Goal: Information Seeking & Learning: Learn about a topic

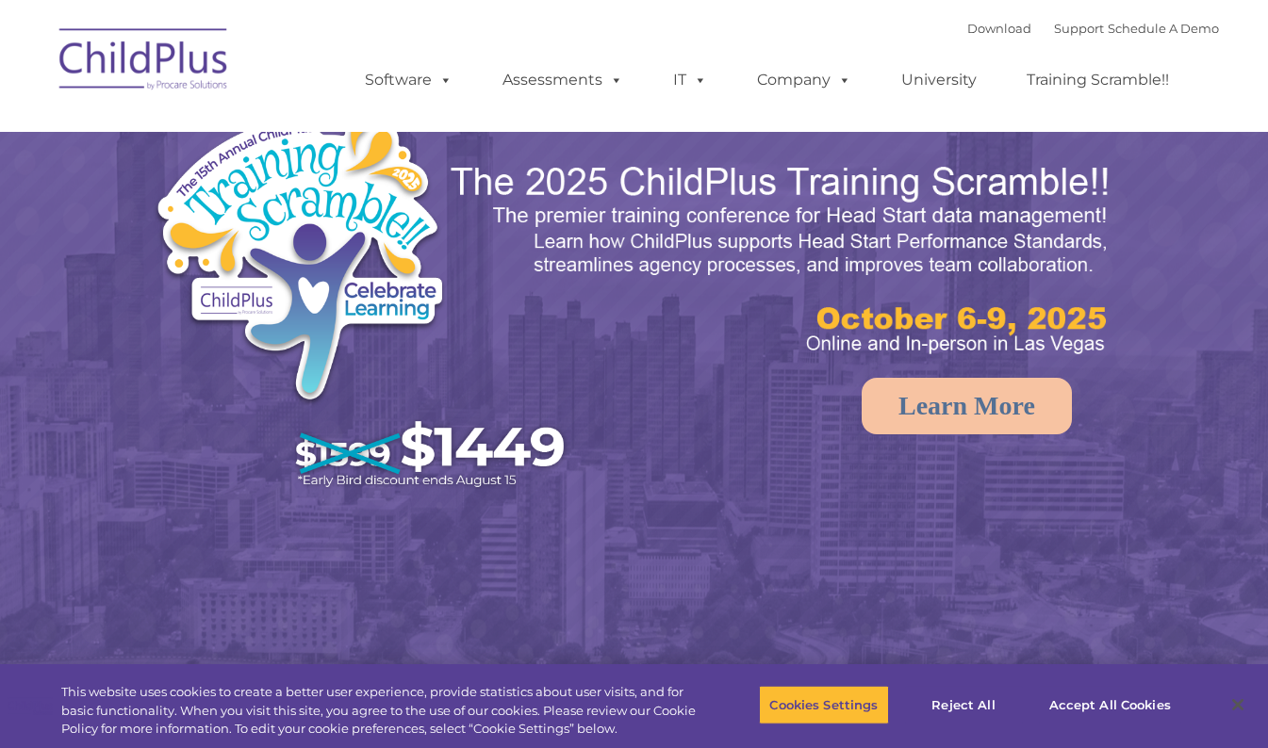
select select "MEDIUM"
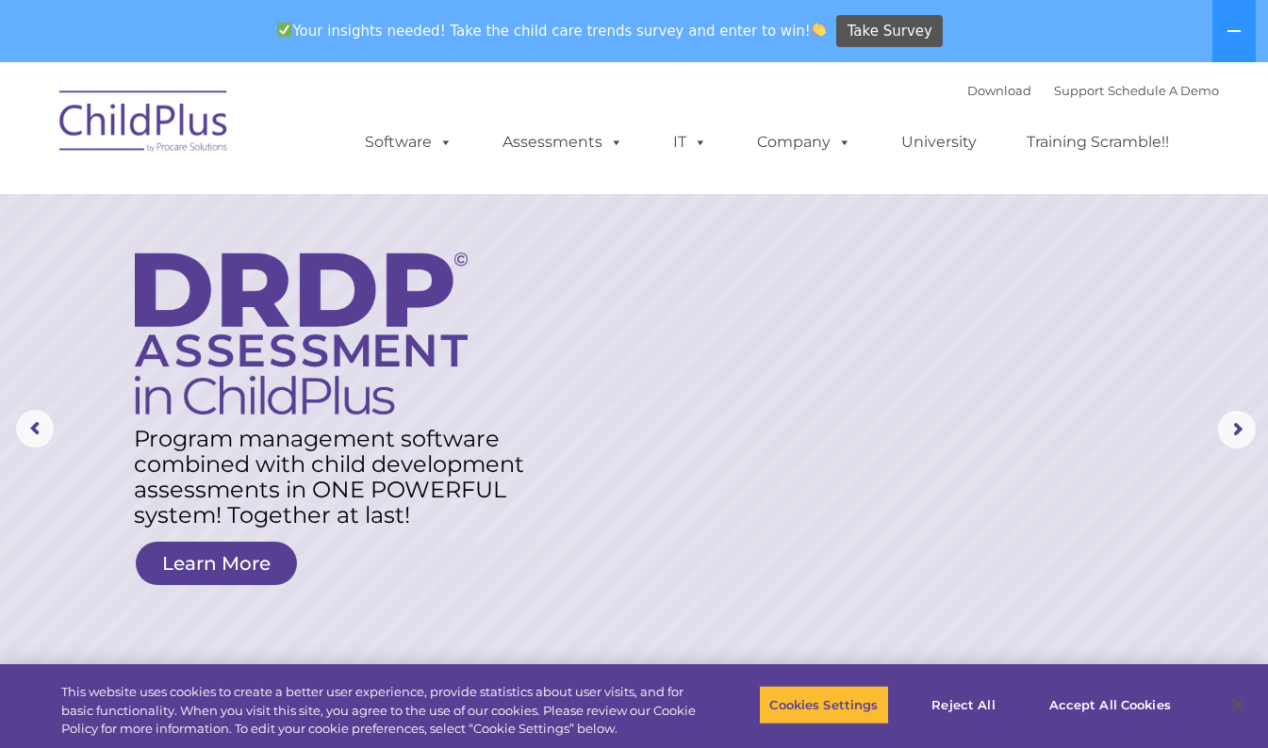
drag, startPoint x: 1234, startPoint y: 30, endPoint x: 1257, endPoint y: 28, distance: 23.6
click at [1257, 28] on div "Your insights needed! Take the child care trends survey and enter to win! Take …" at bounding box center [634, 31] width 1268 height 62
click at [1231, 28] on icon at bounding box center [1233, 31] width 15 height 15
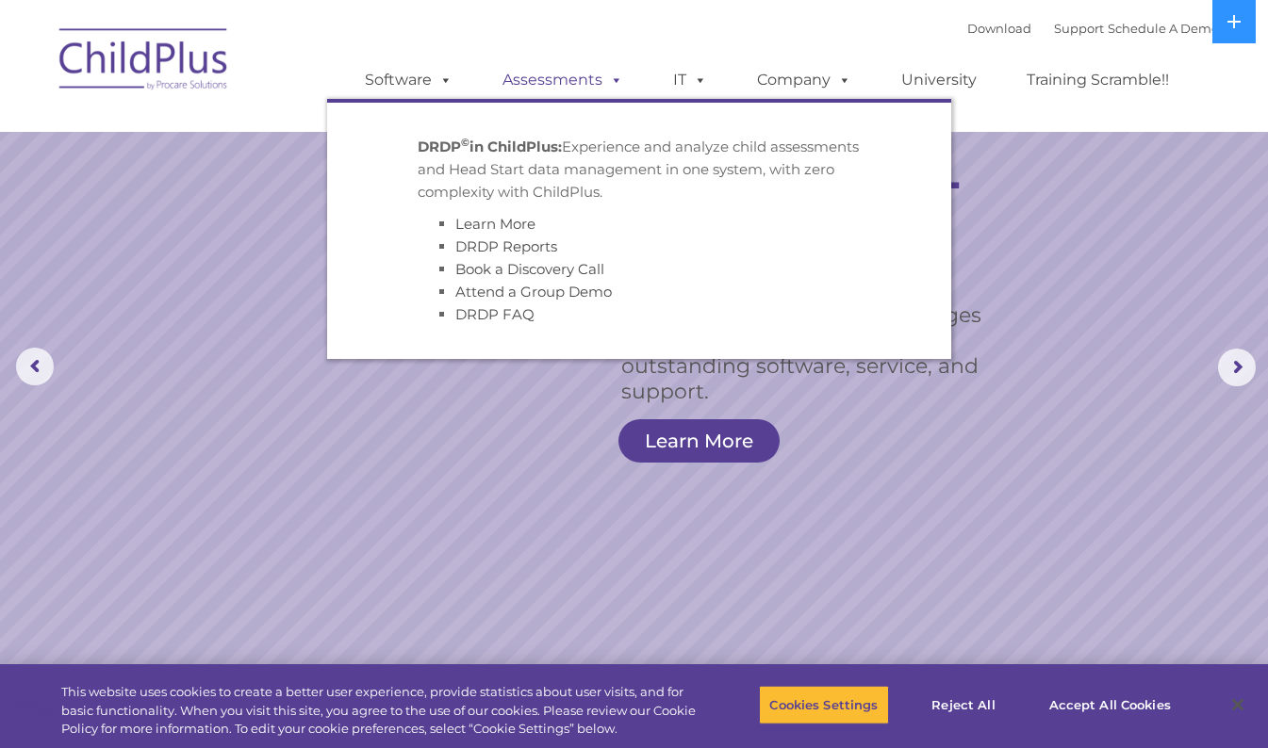
click at [549, 74] on link "Assessments" at bounding box center [563, 80] width 158 height 38
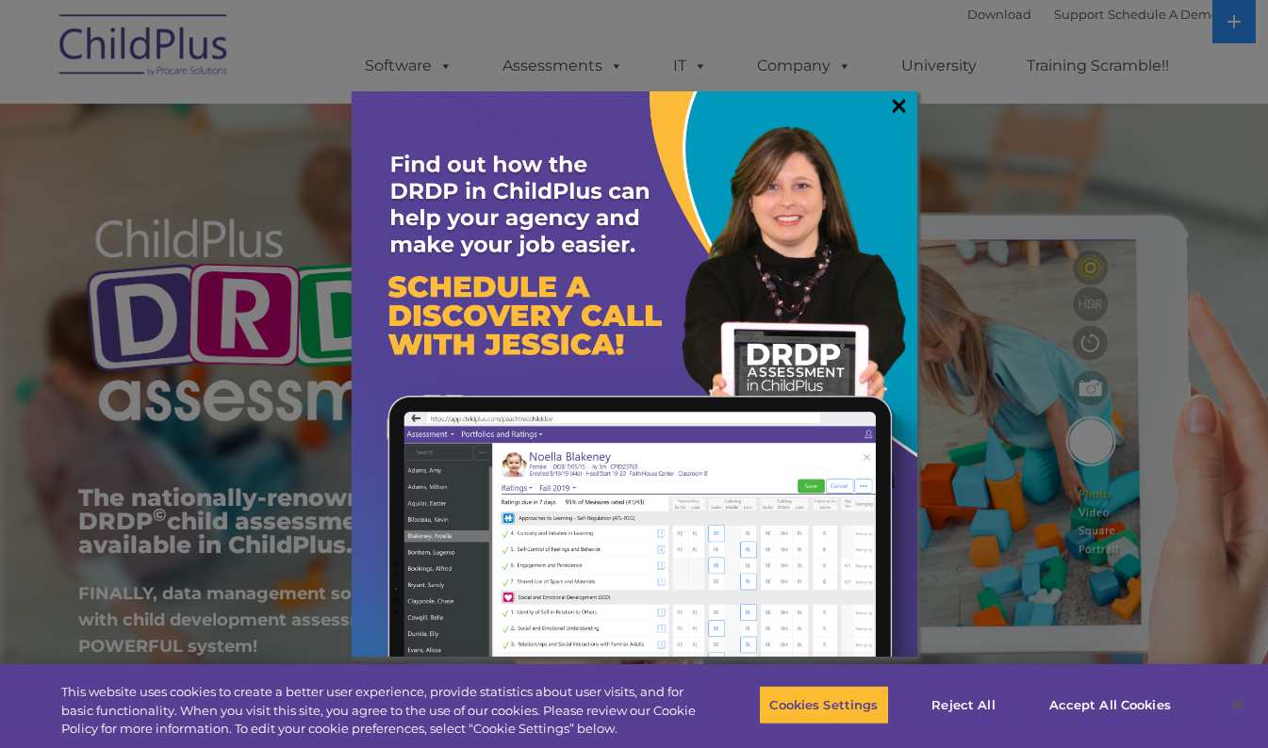
click at [902, 113] on link "×" at bounding box center [899, 105] width 22 height 19
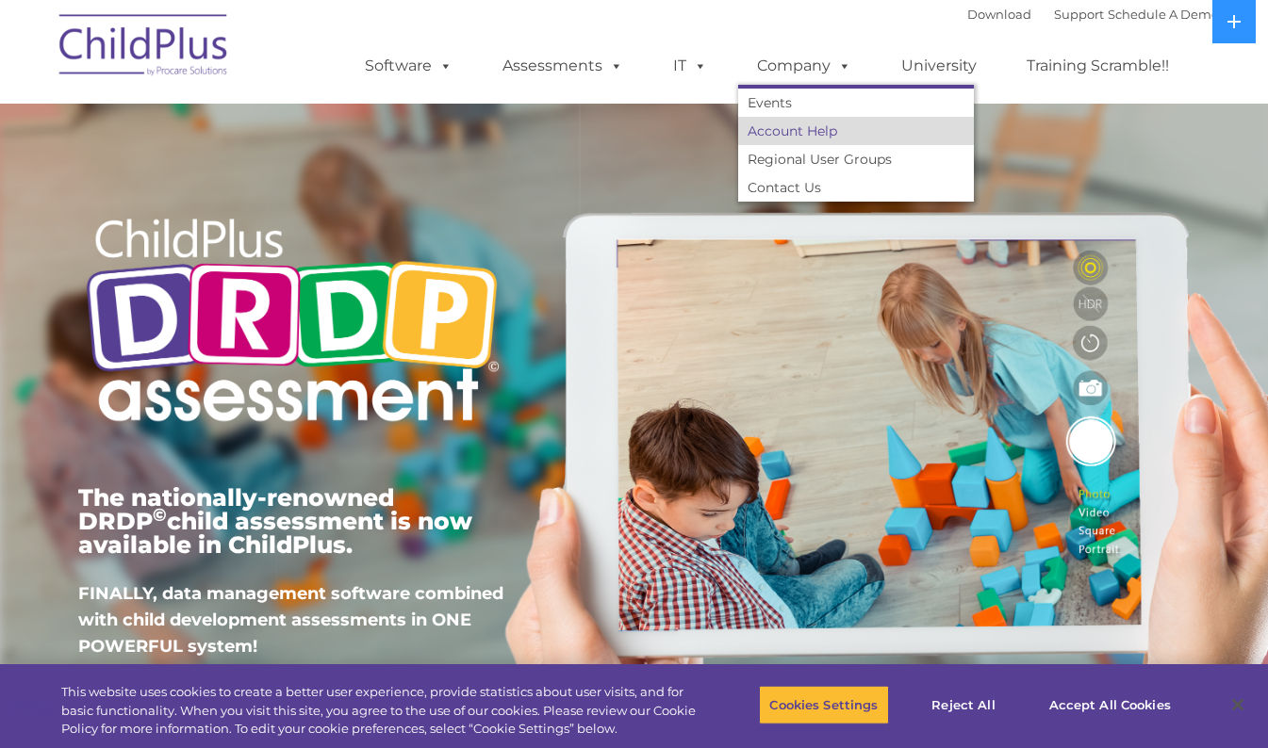
click at [792, 138] on link "Account Help" at bounding box center [856, 131] width 236 height 28
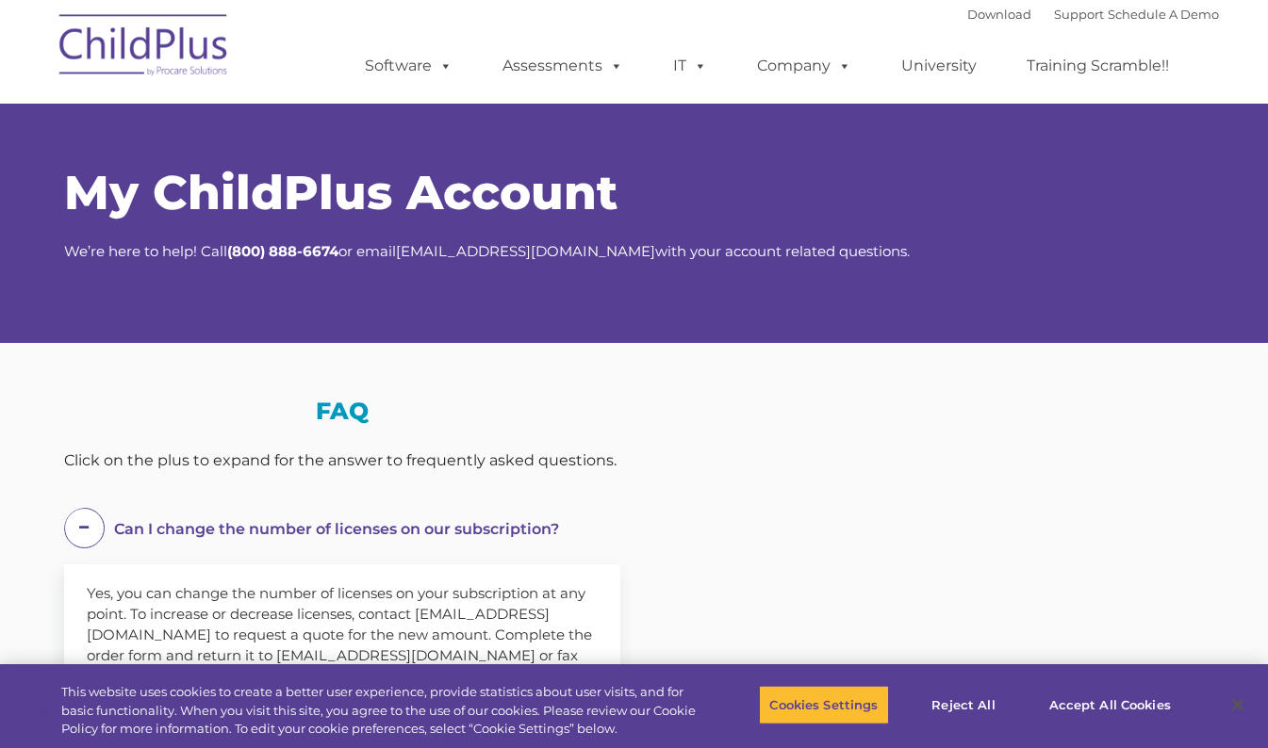
select select "MEDIUM"
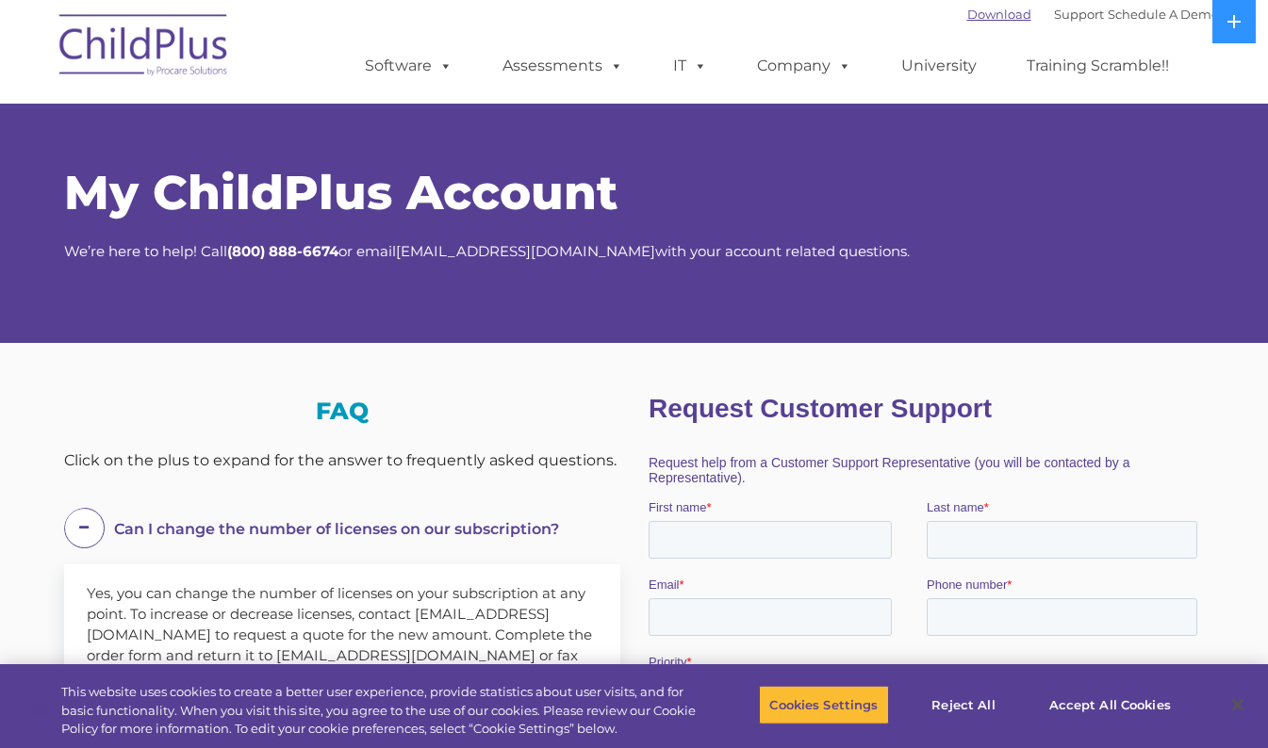
click at [971, 20] on link "Download" at bounding box center [999, 14] width 64 height 15
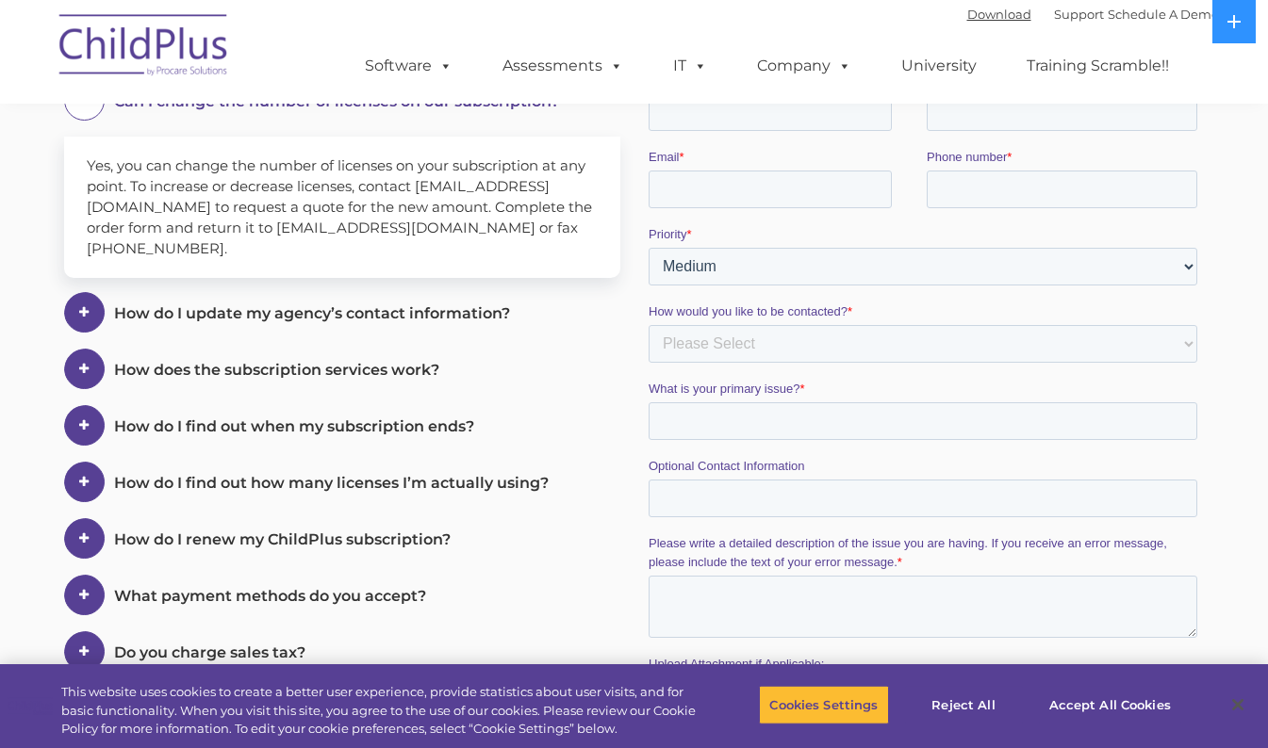
scroll to position [447, 0]
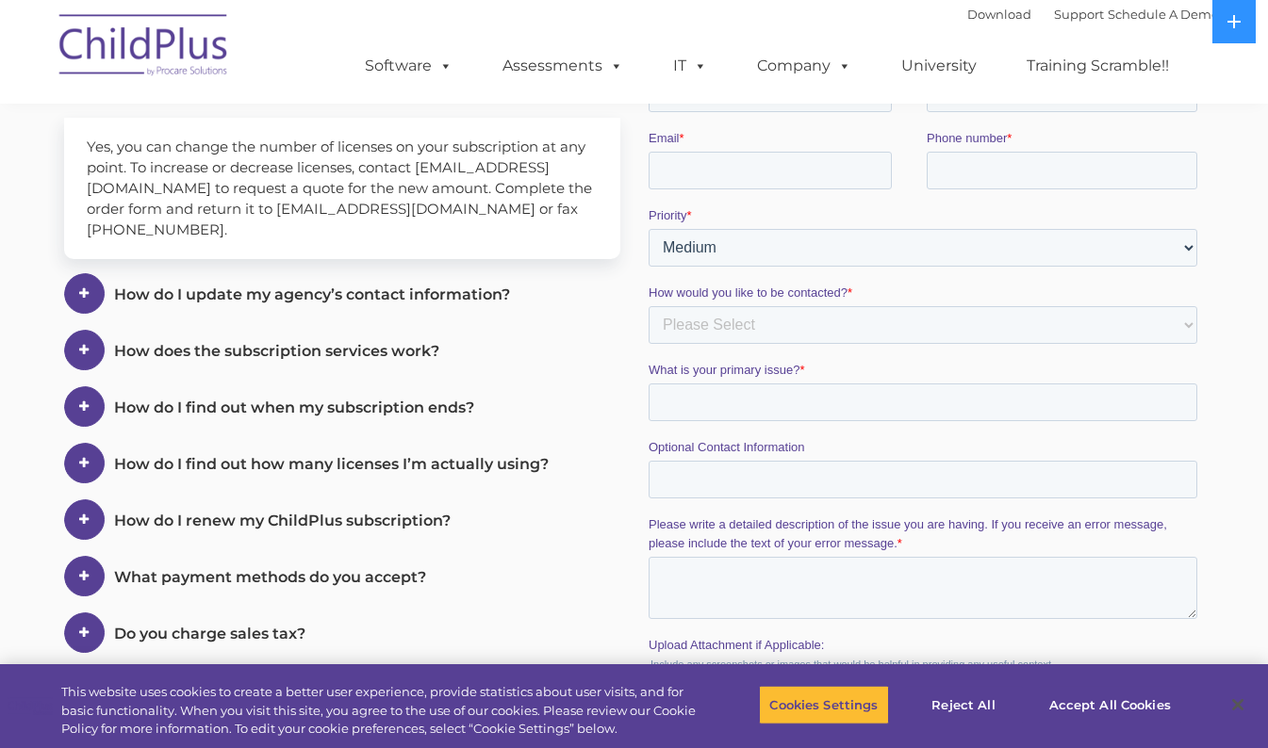
click at [356, 352] on span "How does the subscription services work?" at bounding box center [276, 351] width 325 height 18
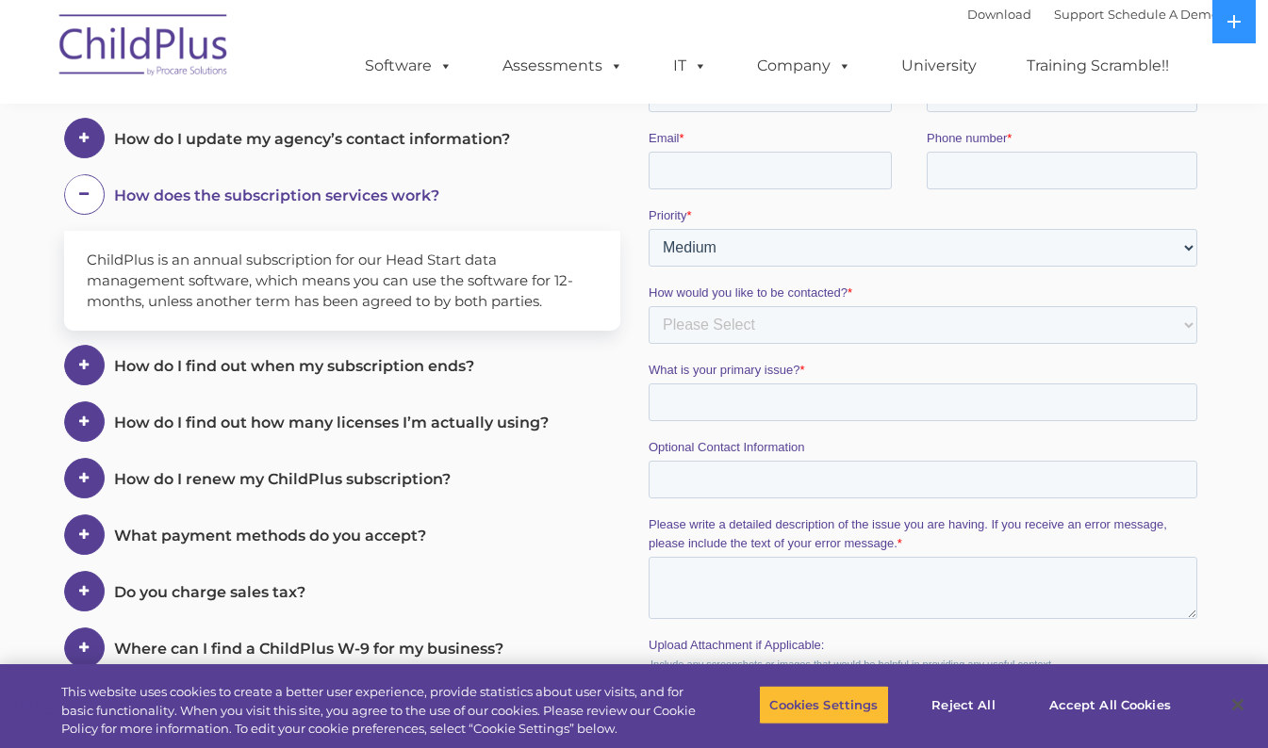
click at [539, 483] on em "How do I renew my ChildPlus subscription?" at bounding box center [353, 479] width 478 height 42
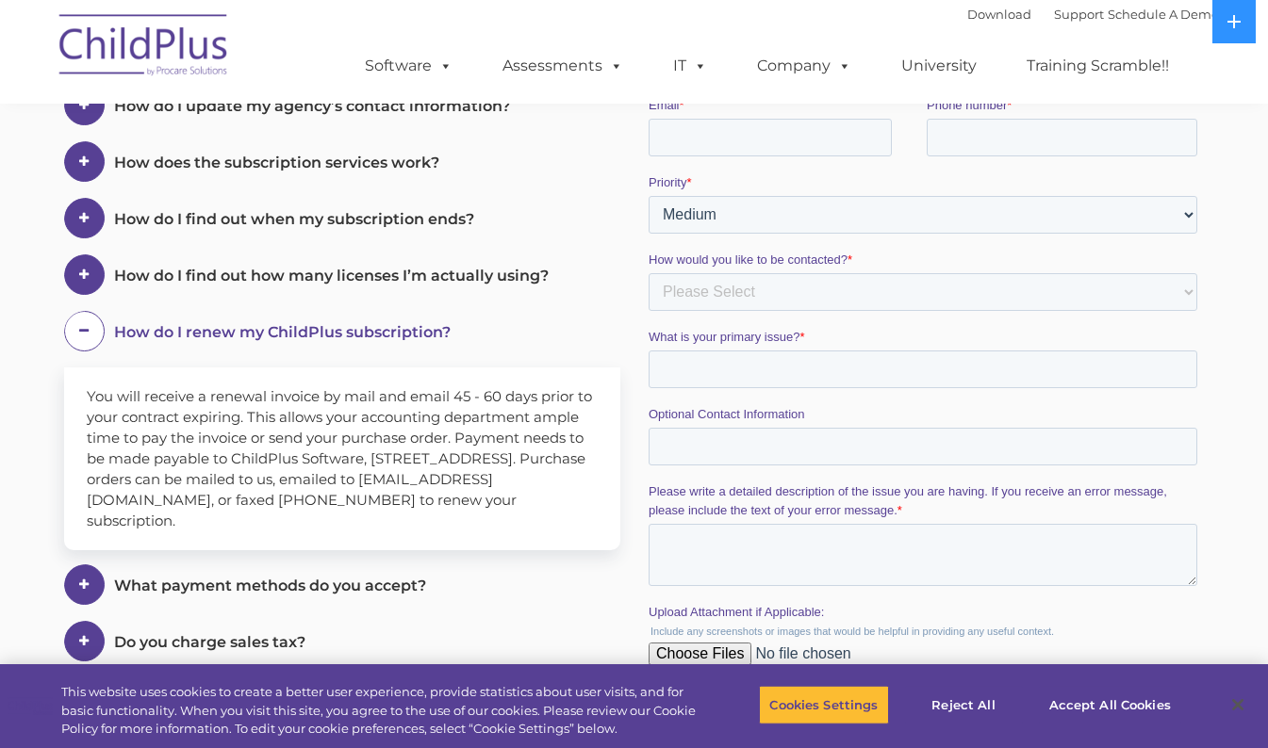
scroll to position [0, 0]
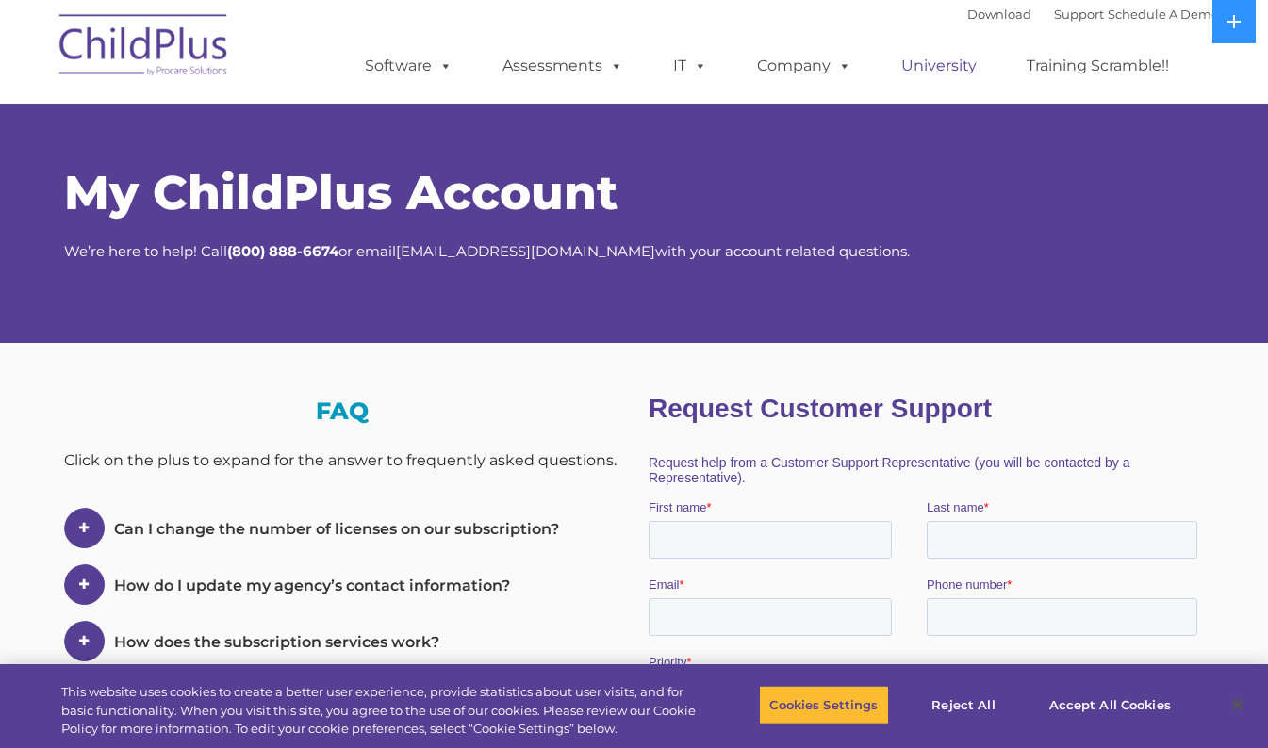
click at [920, 63] on link "University" at bounding box center [938, 66] width 113 height 38
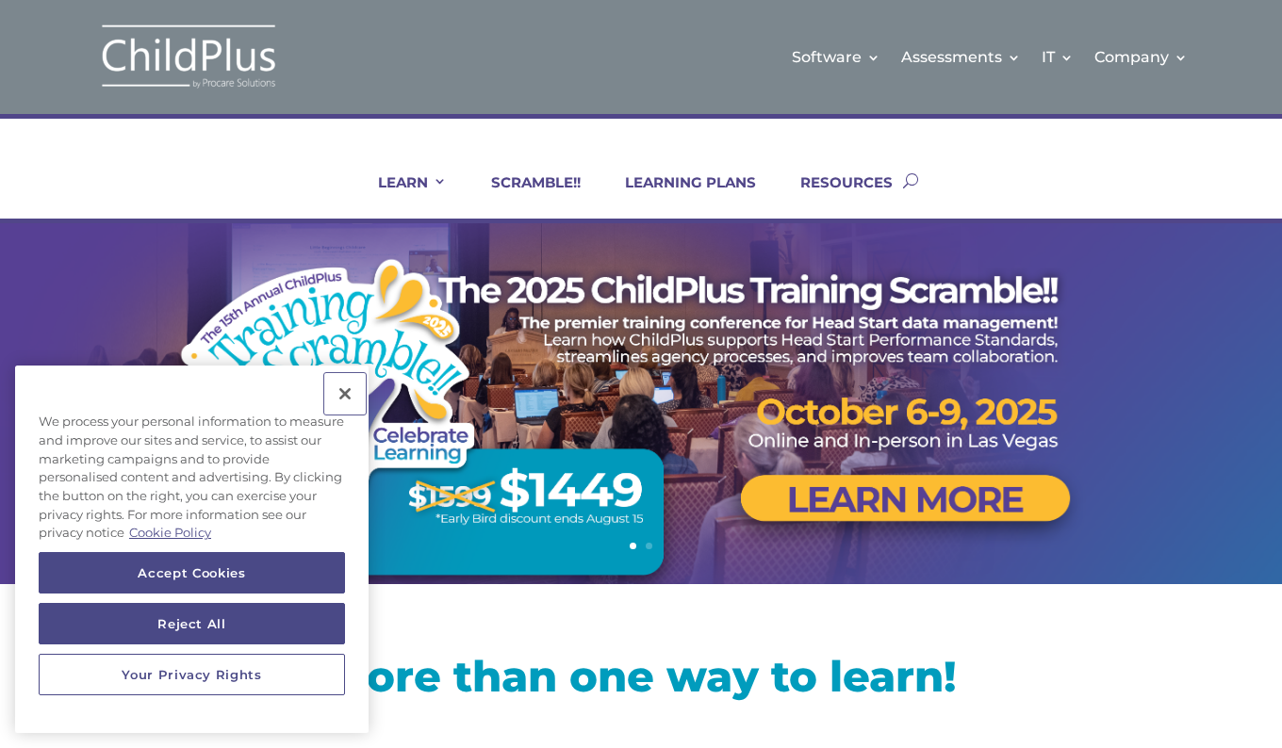
click at [345, 390] on button "Close" at bounding box center [344, 393] width 41 height 41
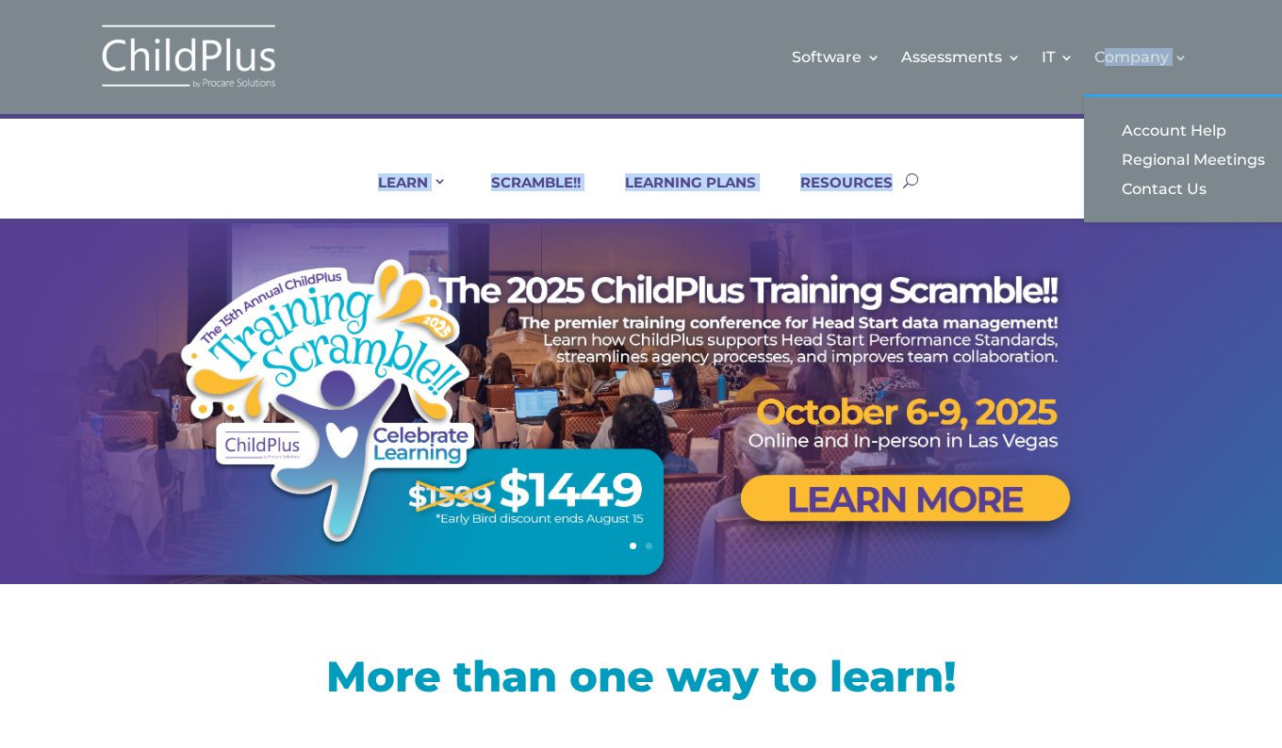
drag, startPoint x: 1087, startPoint y: 164, endPoint x: 1102, endPoint y: 87, distance: 78.7
click at [1102, 87] on div "Software Learn More Features Schedule A Demo Getting Started Assessments Learn …" at bounding box center [641, 111] width 1282 height 223
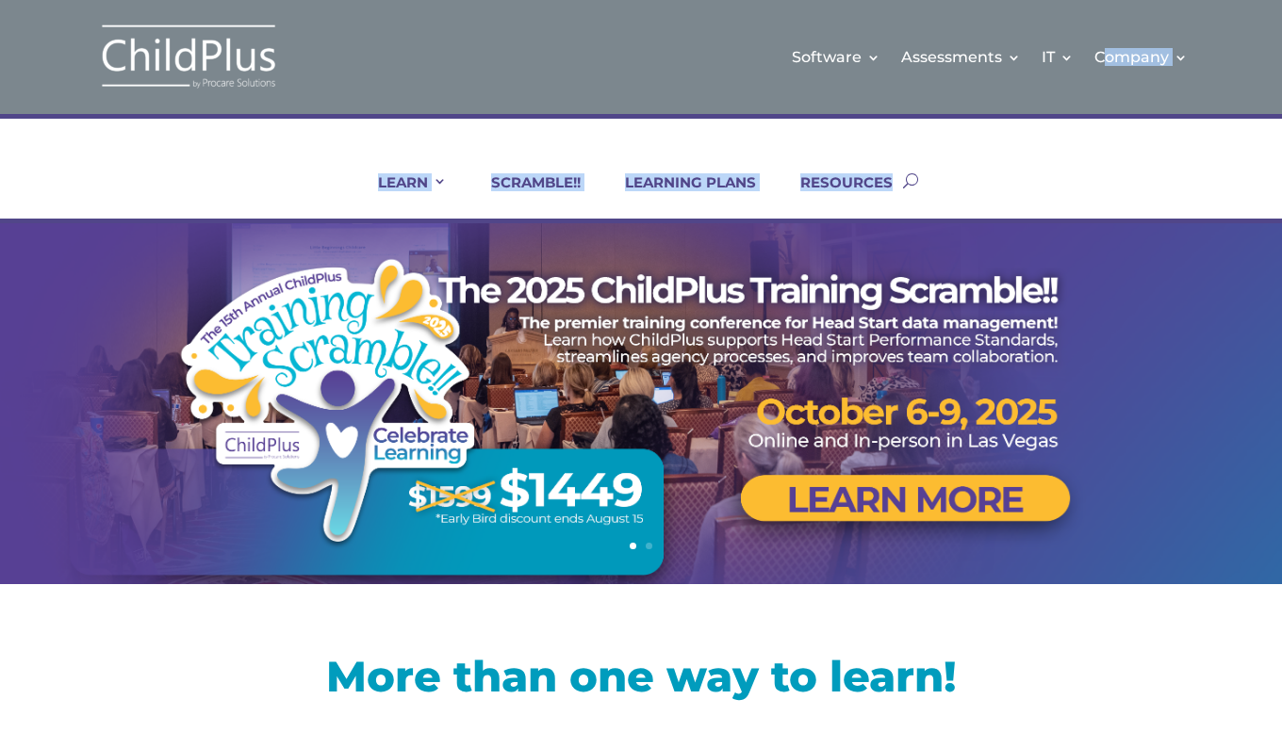
click at [969, 166] on div "LEARN IN-PERSON Consulting On-site Events Summit Scramble!! ONLINE Courses Cert…" at bounding box center [641, 180] width 1154 height 76
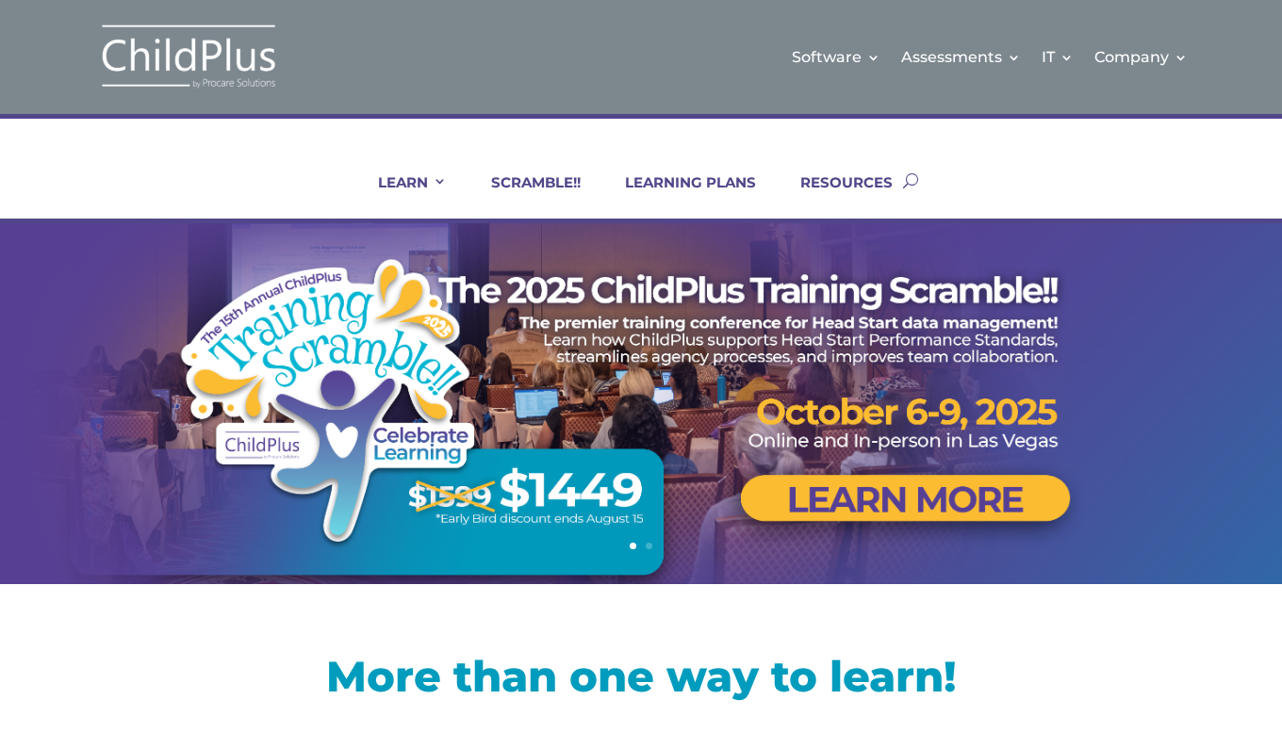
click at [969, 166] on div "LEARN IN-PERSON Consulting On-site Events Summit Scramble!! ONLINE Courses Cert…" at bounding box center [641, 180] width 1154 height 76
